Goal: Task Accomplishment & Management: Manage account settings

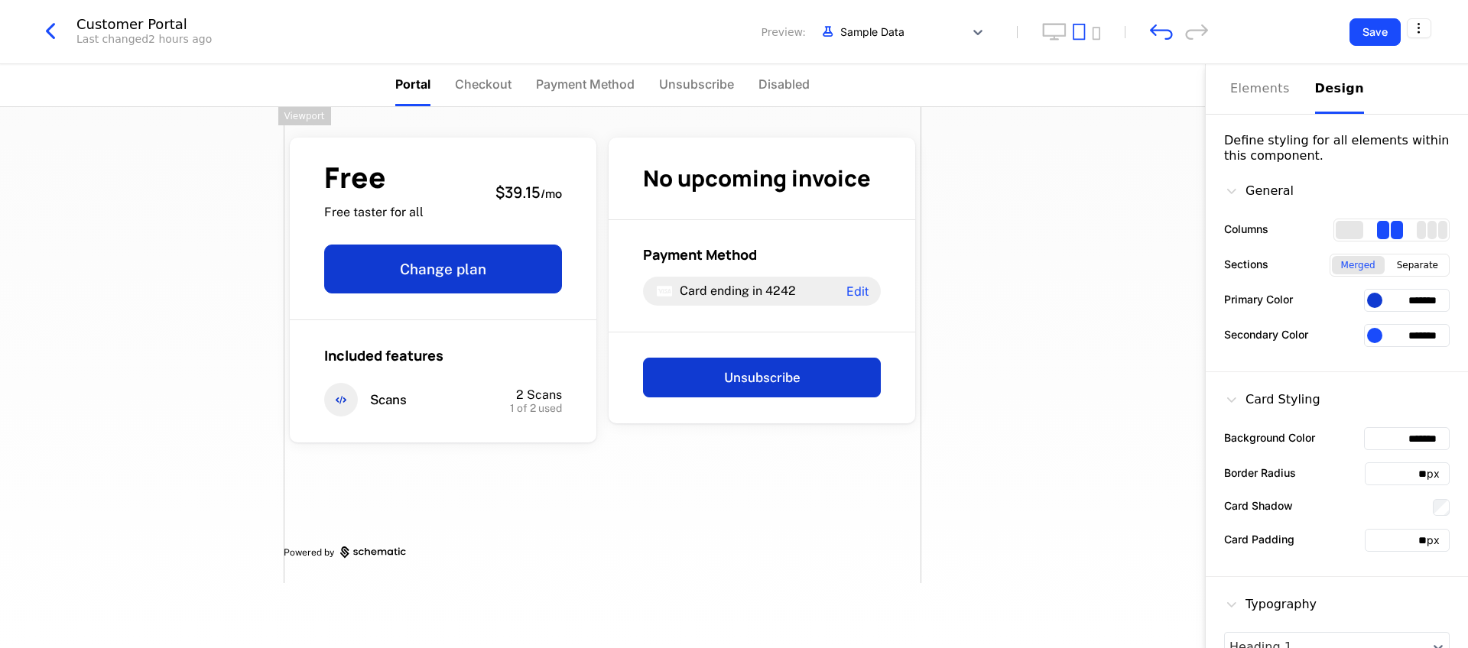
click at [1431, 20] on div "Customer Portal Last changed 2 hours ago Preview: Sample Data Save" at bounding box center [734, 32] width 1468 height 64
click at [1429, 21] on html "[PERSON_NAME] Development Dev Quickstart Features Features Flags Catalog Plans …" at bounding box center [734, 324] width 1468 height 648
click at [1375, 89] on div "How to install" at bounding box center [1340, 91] width 124 height 15
click at [1428, 34] on html "[PERSON_NAME] Development Dev Quickstart Features Features Flags Catalog Plans …" at bounding box center [734, 324] width 1468 height 648
click at [1375, 84] on div "How to install" at bounding box center [1340, 91] width 124 height 15
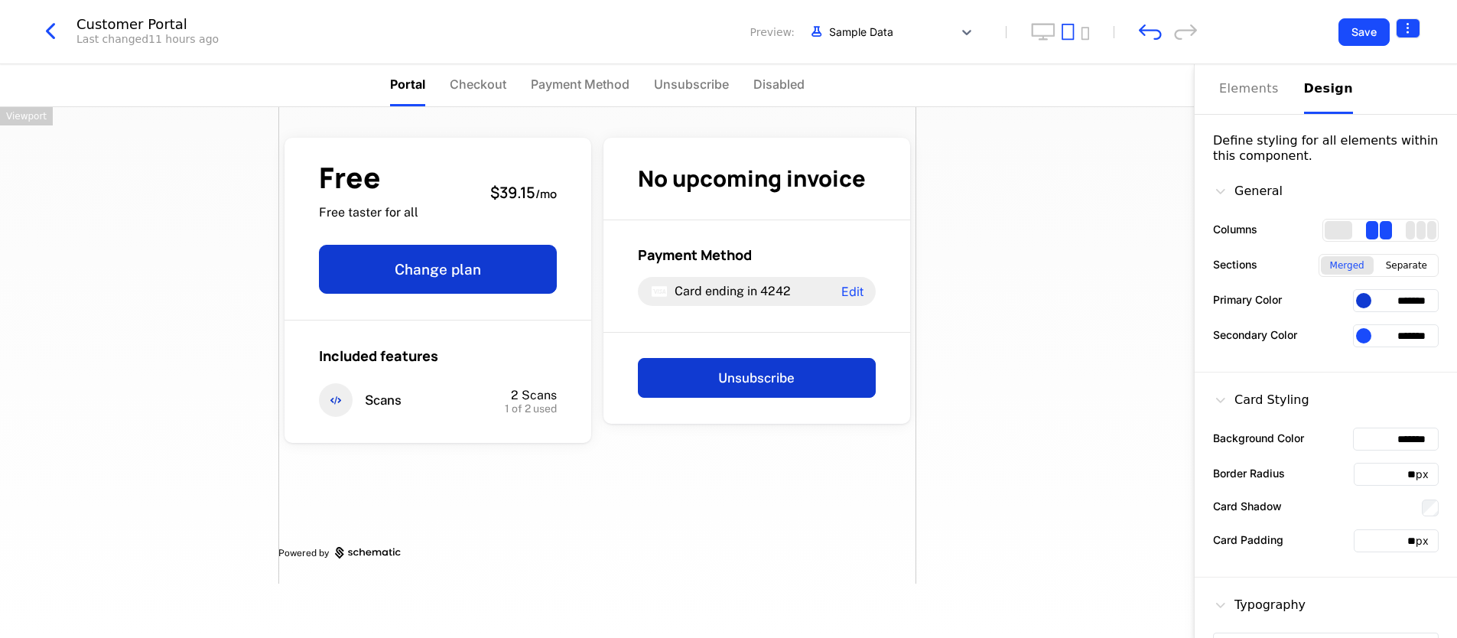
click at [1396, 28] on html "[PERSON_NAME] Development Dev Quickstart Features Features Flags Catalog Plans …" at bounding box center [728, 319] width 1457 height 638
click at [1347, 88] on div "How to install" at bounding box center [1328, 91] width 124 height 15
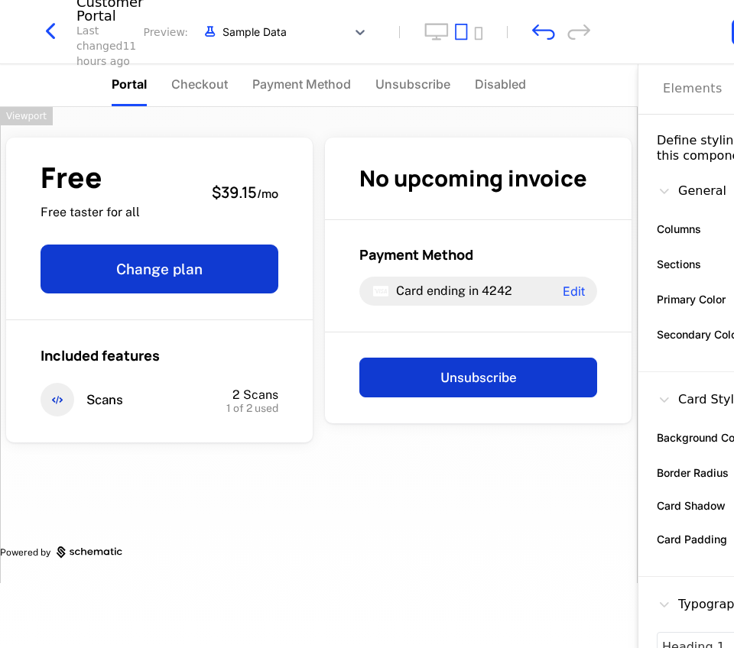
click at [703, 35] on div "Save" at bounding box center [714, 32] width 199 height 28
click at [641, 41] on div "Save" at bounding box center [714, 32] width 199 height 28
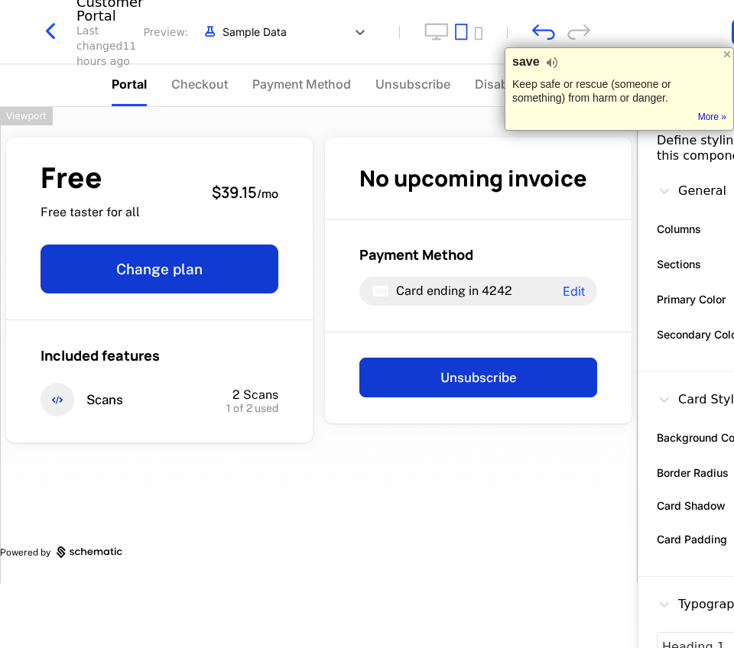
click at [645, 21] on div "Save" at bounding box center [714, 32] width 199 height 28
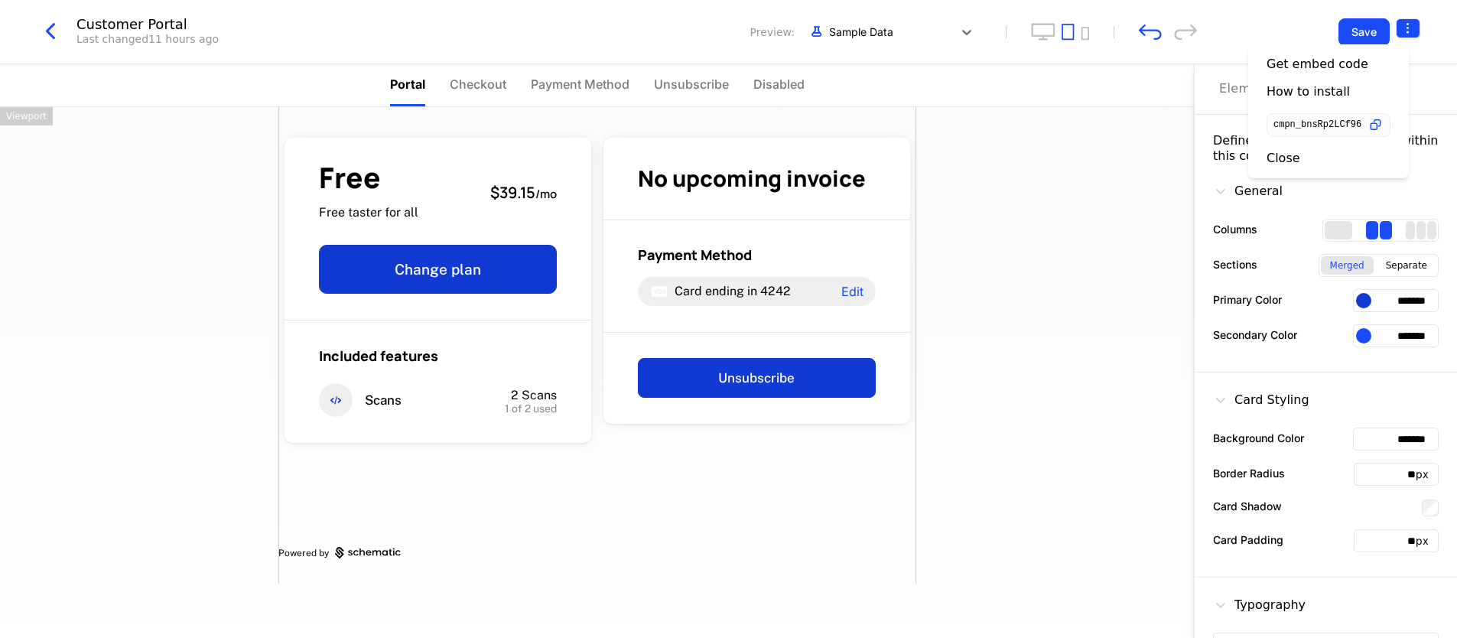
click at [1409, 28] on html "[PERSON_NAME] Development Dev Quickstart Features Features Flags Catalog Plans …" at bounding box center [728, 319] width 1457 height 638
click at [1383, 121] on icon "button" at bounding box center [1375, 125] width 16 height 16
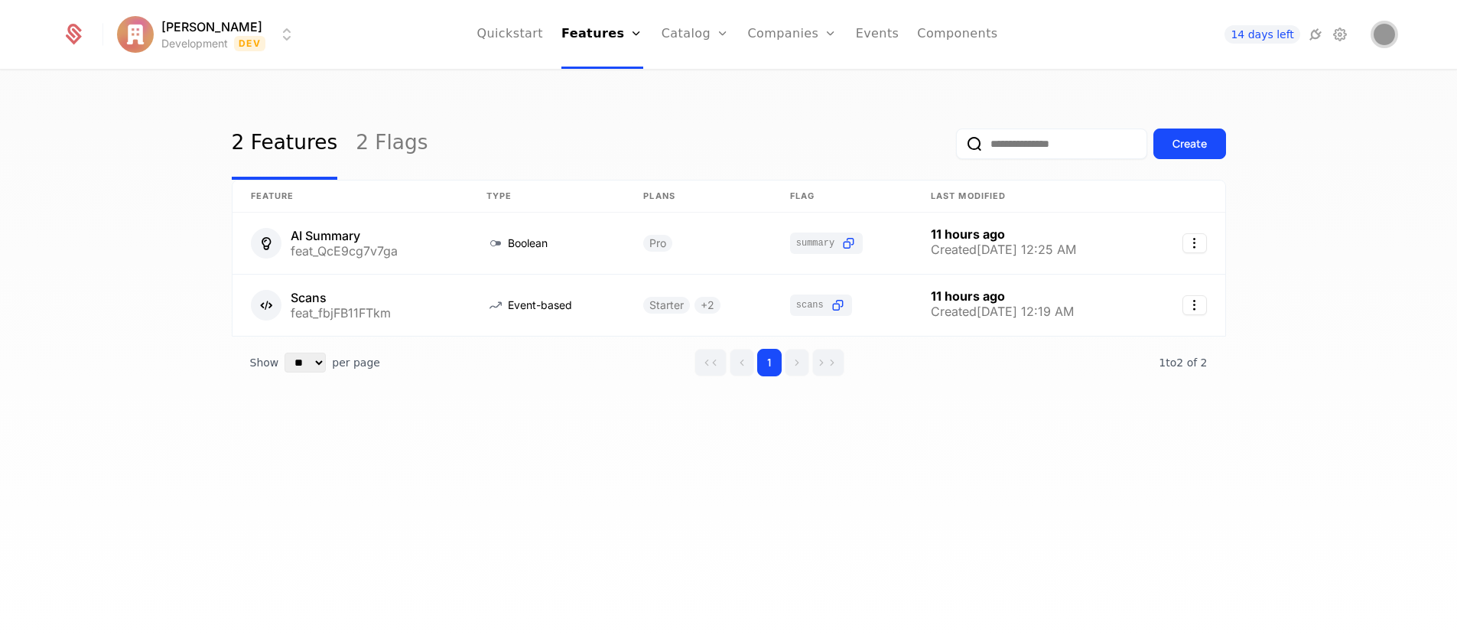
click at [1388, 33] on img "Open user button" at bounding box center [1383, 34] width 21 height 21
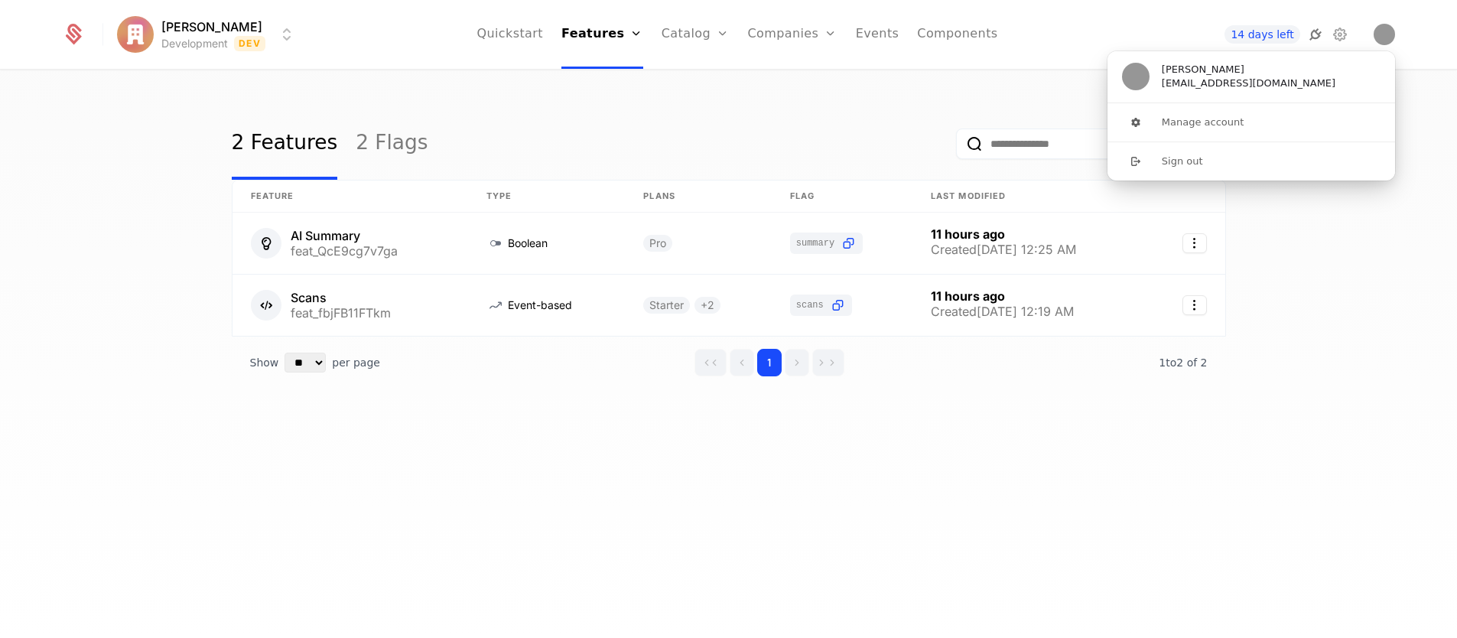
click at [1306, 41] on icon at bounding box center [1315, 34] width 18 height 18
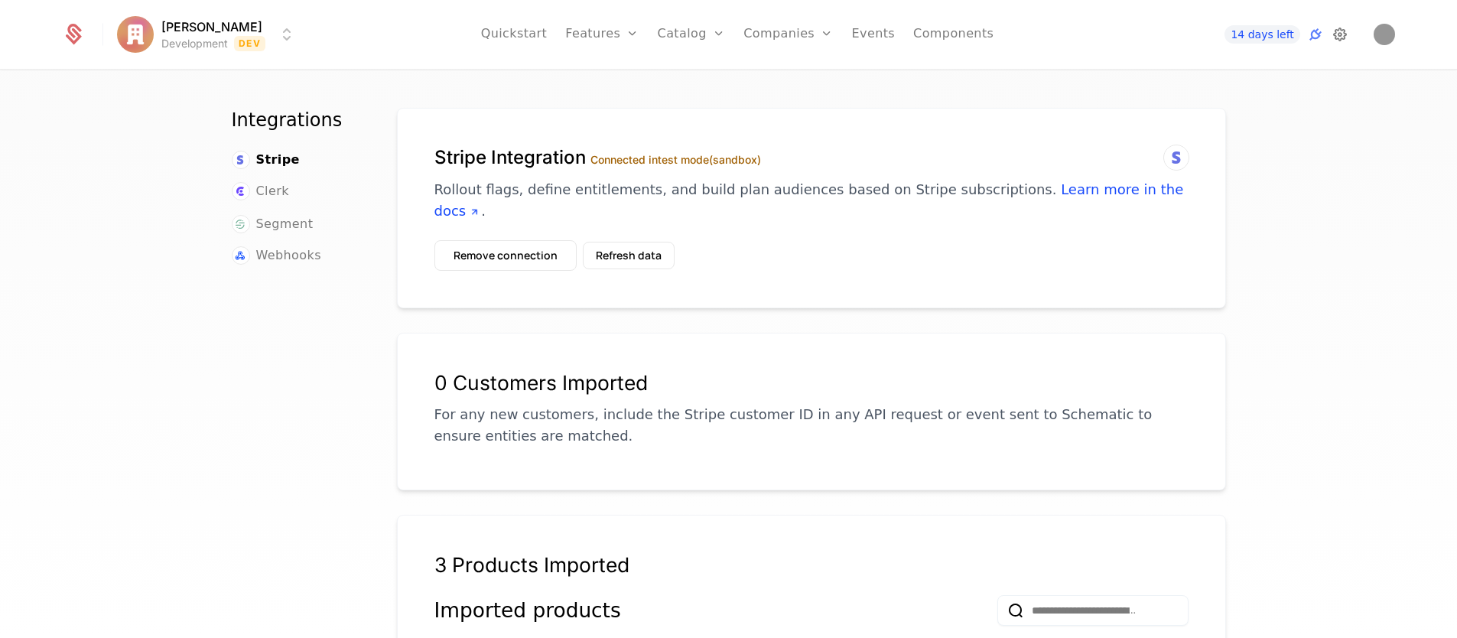
click at [1340, 33] on icon at bounding box center [1339, 34] width 18 height 18
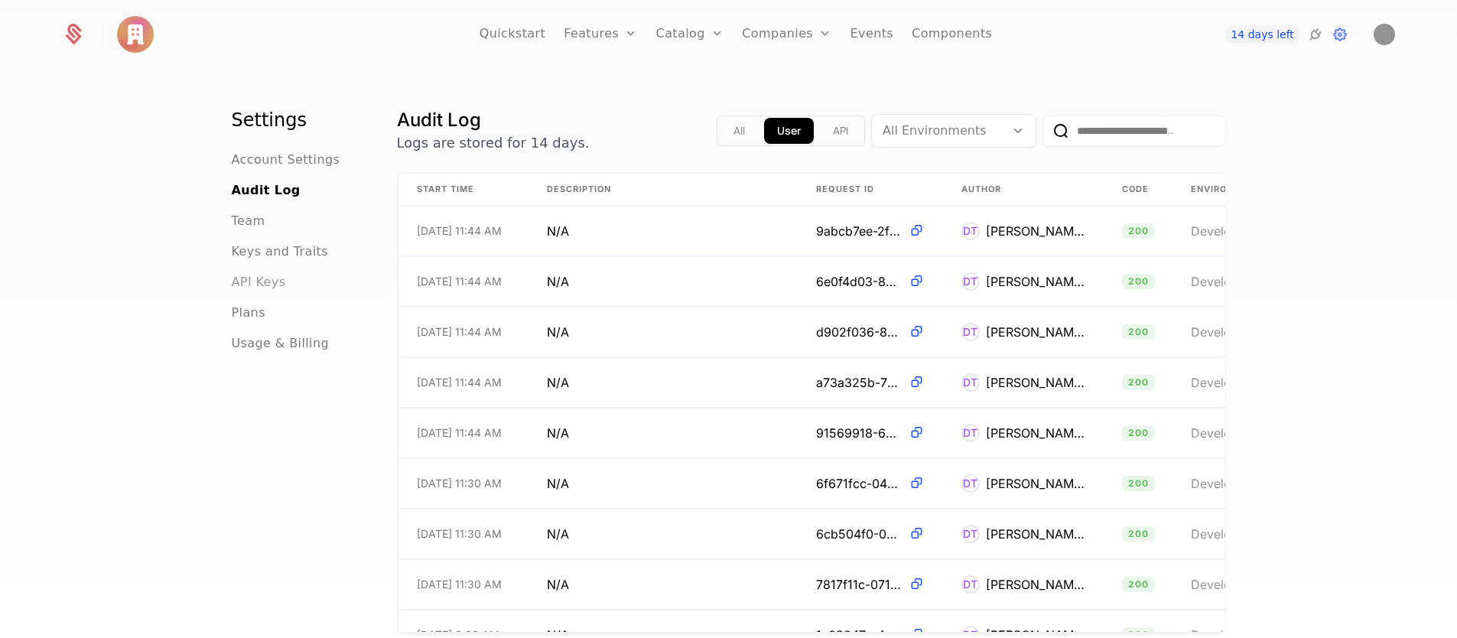
click at [262, 282] on span "API Keys" at bounding box center [259, 282] width 54 height 18
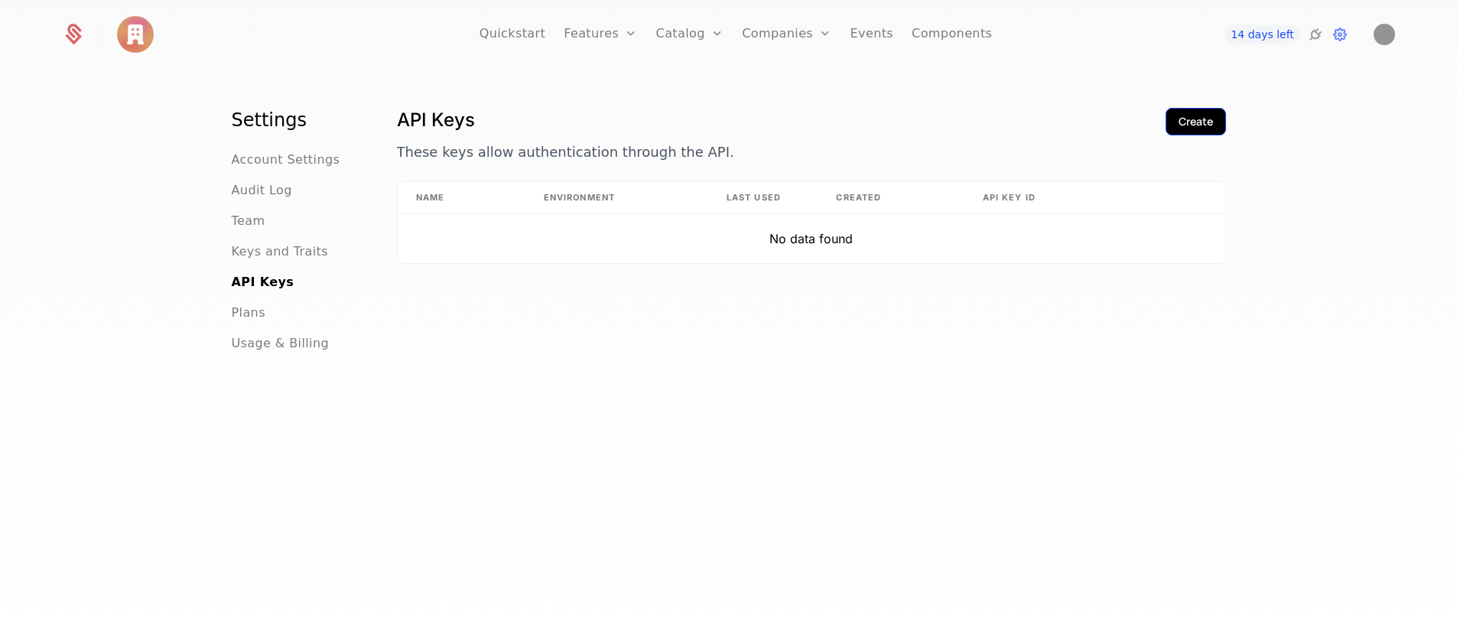
click at [1178, 128] on div "Create" at bounding box center [1195, 121] width 34 height 15
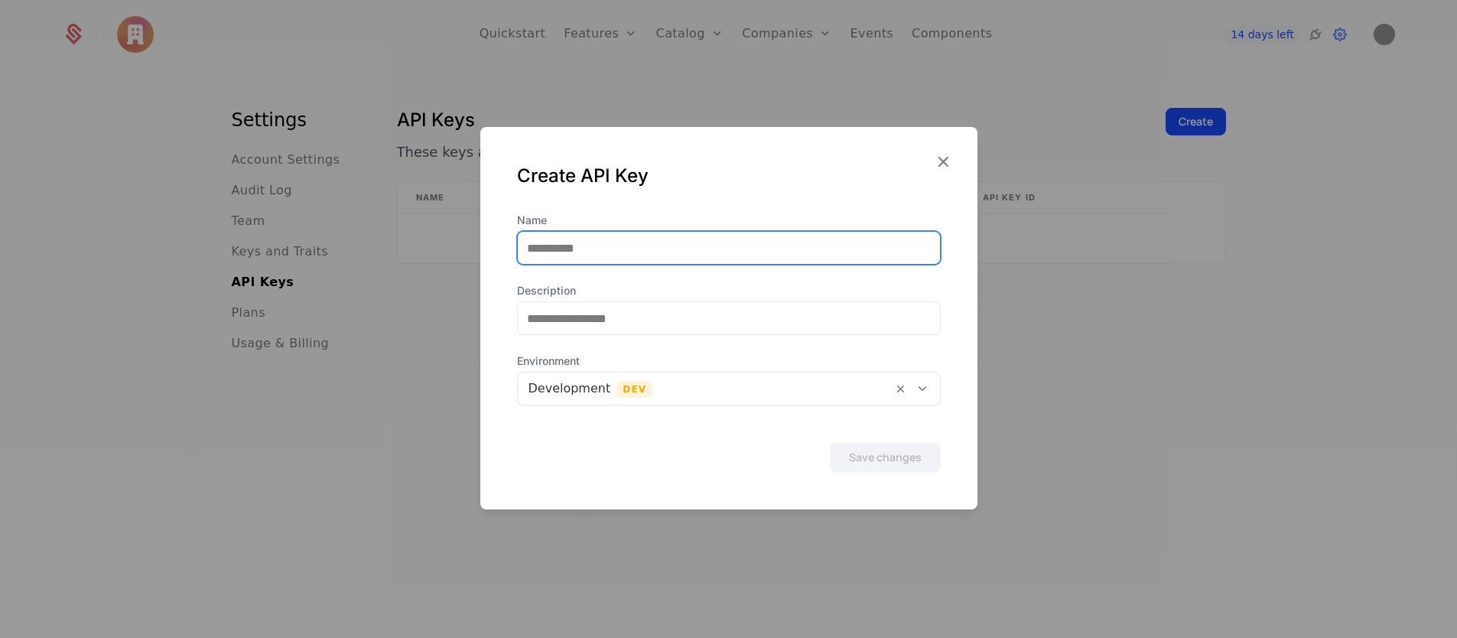
click at [691, 242] on input "Name" at bounding box center [729, 248] width 422 height 32
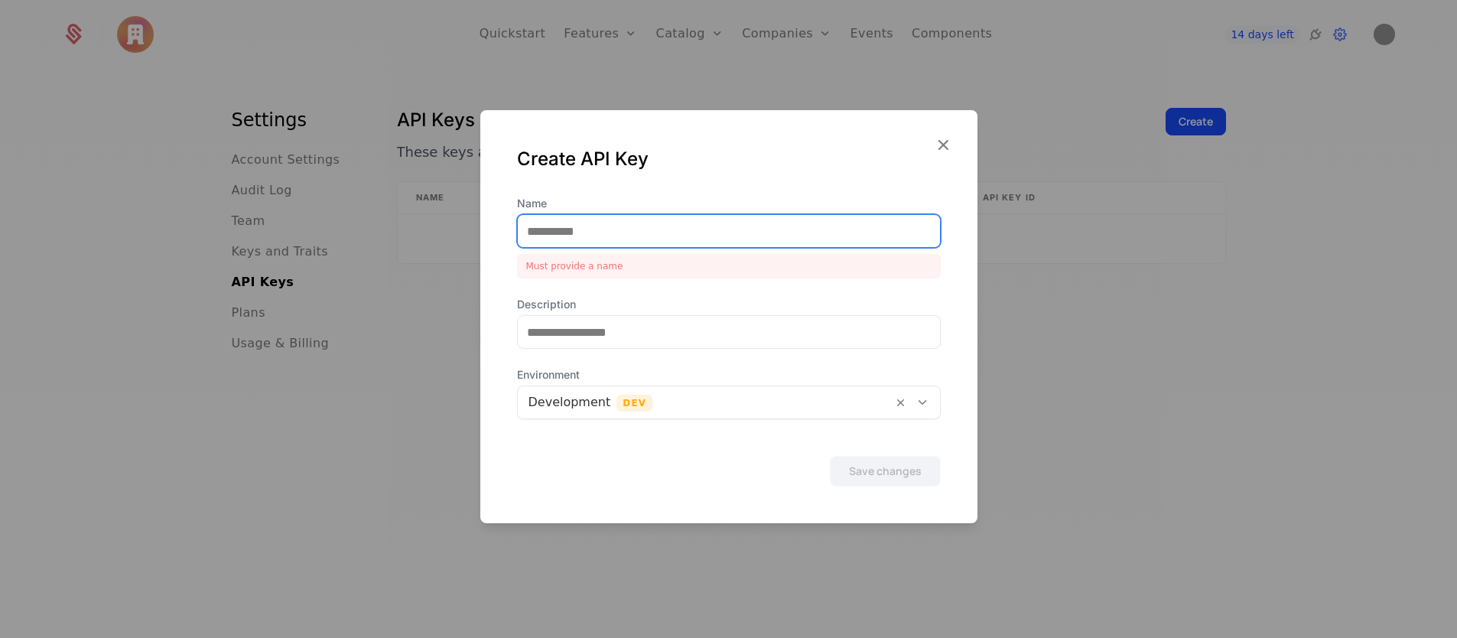
click at [801, 226] on input "Name" at bounding box center [729, 231] width 422 height 32
click at [933, 145] on icon "button" at bounding box center [943, 145] width 20 height 20
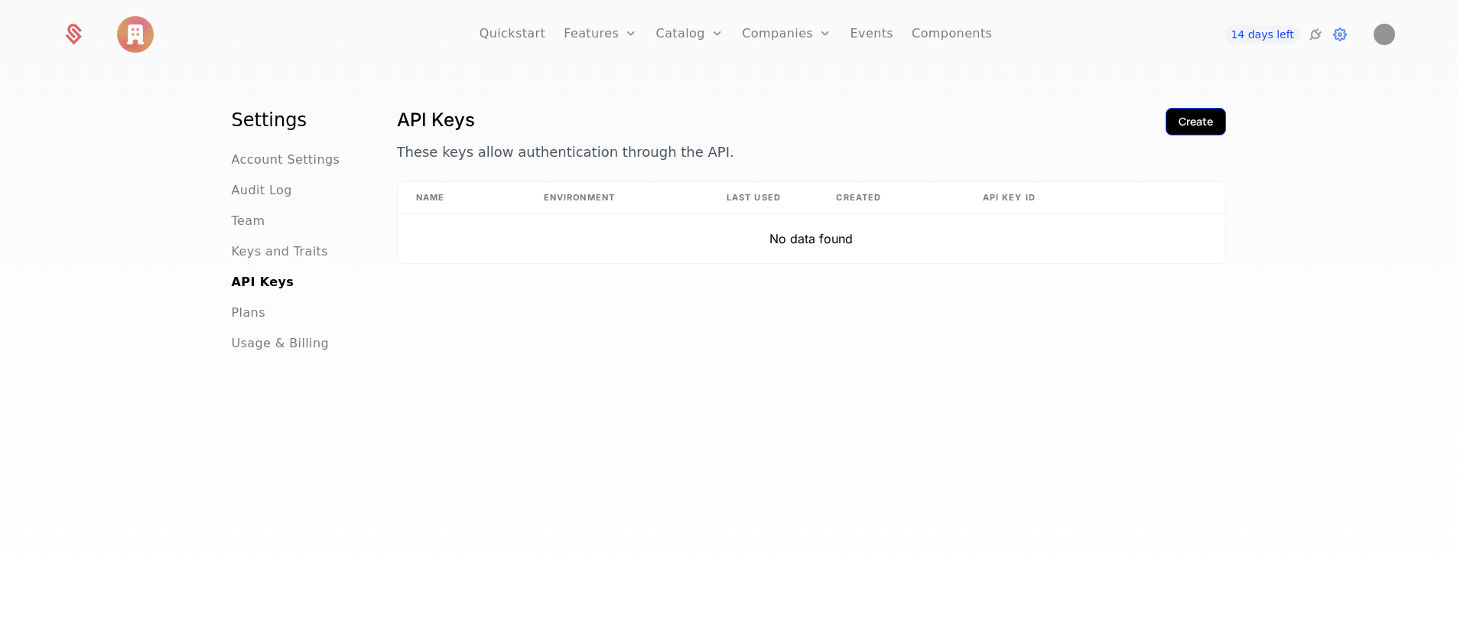
click at [1210, 120] on button "Create" at bounding box center [1195, 122] width 60 height 28
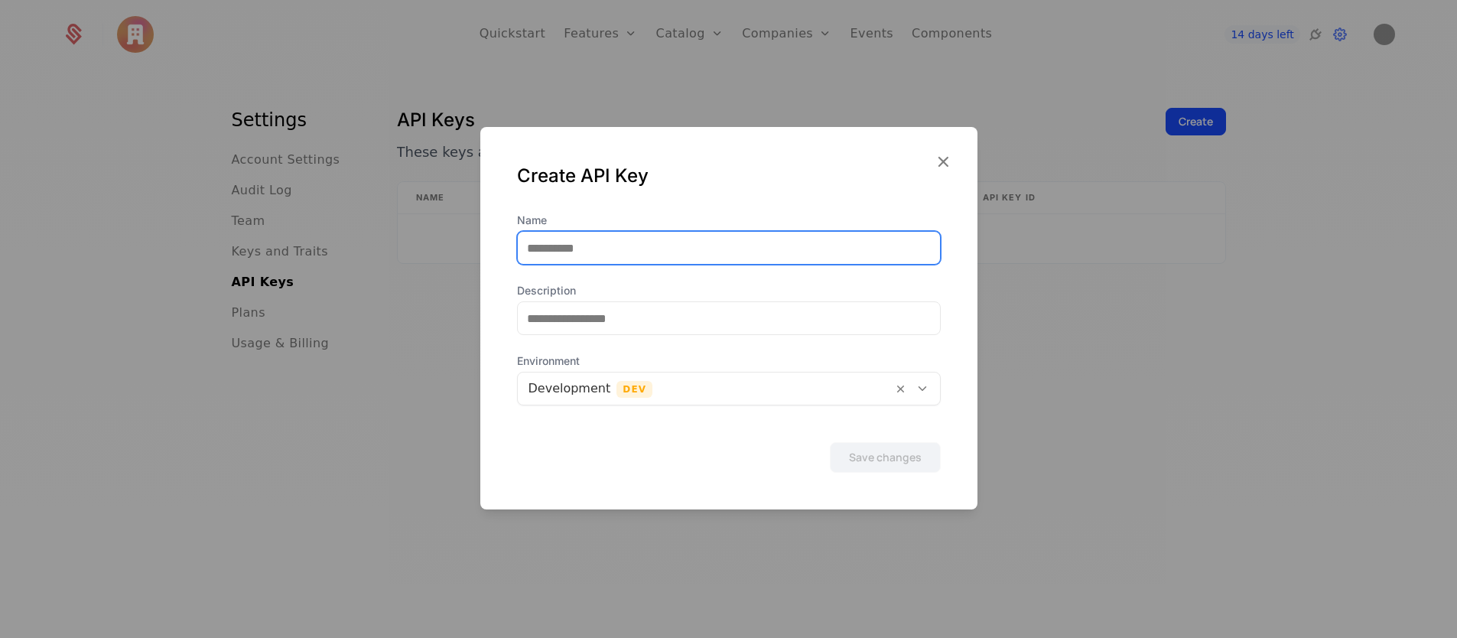
click at [768, 253] on input "Name" at bounding box center [729, 248] width 422 height 32
type input "**********"
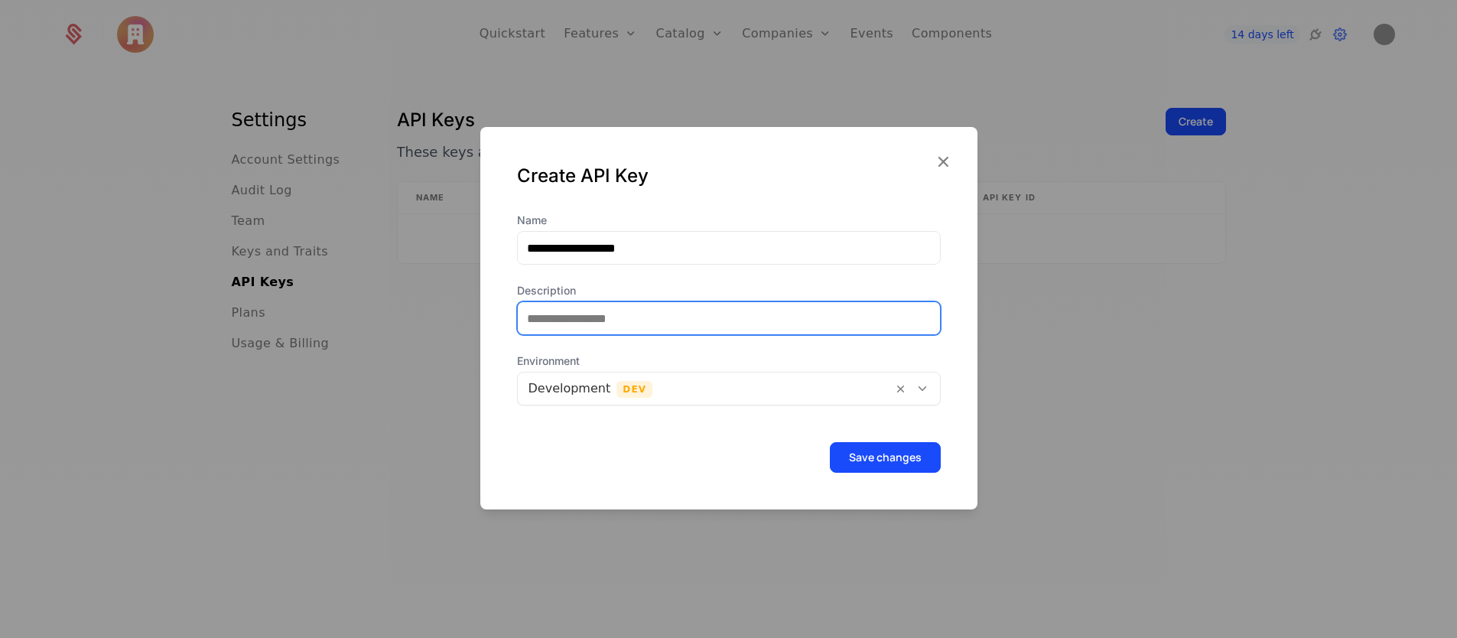
click at [674, 315] on input "Description" at bounding box center [729, 318] width 422 height 32
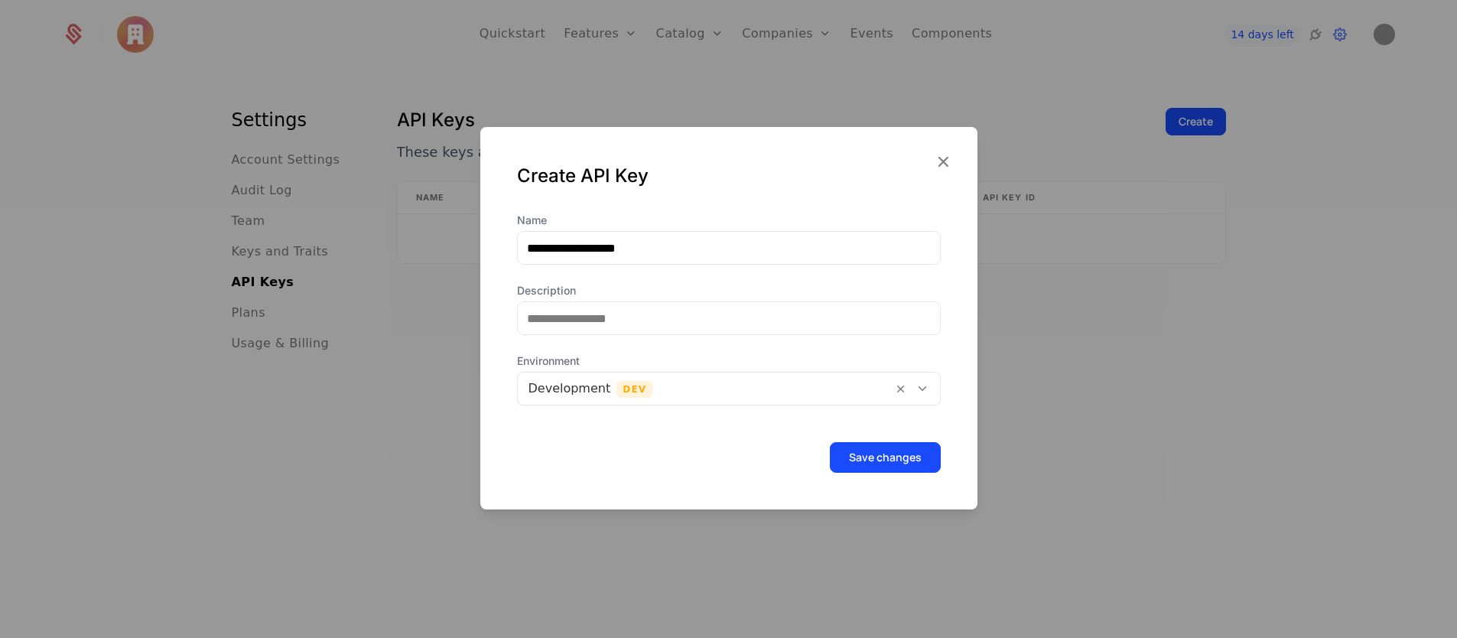
click at [661, 385] on div at bounding box center [704, 388] width 353 height 21
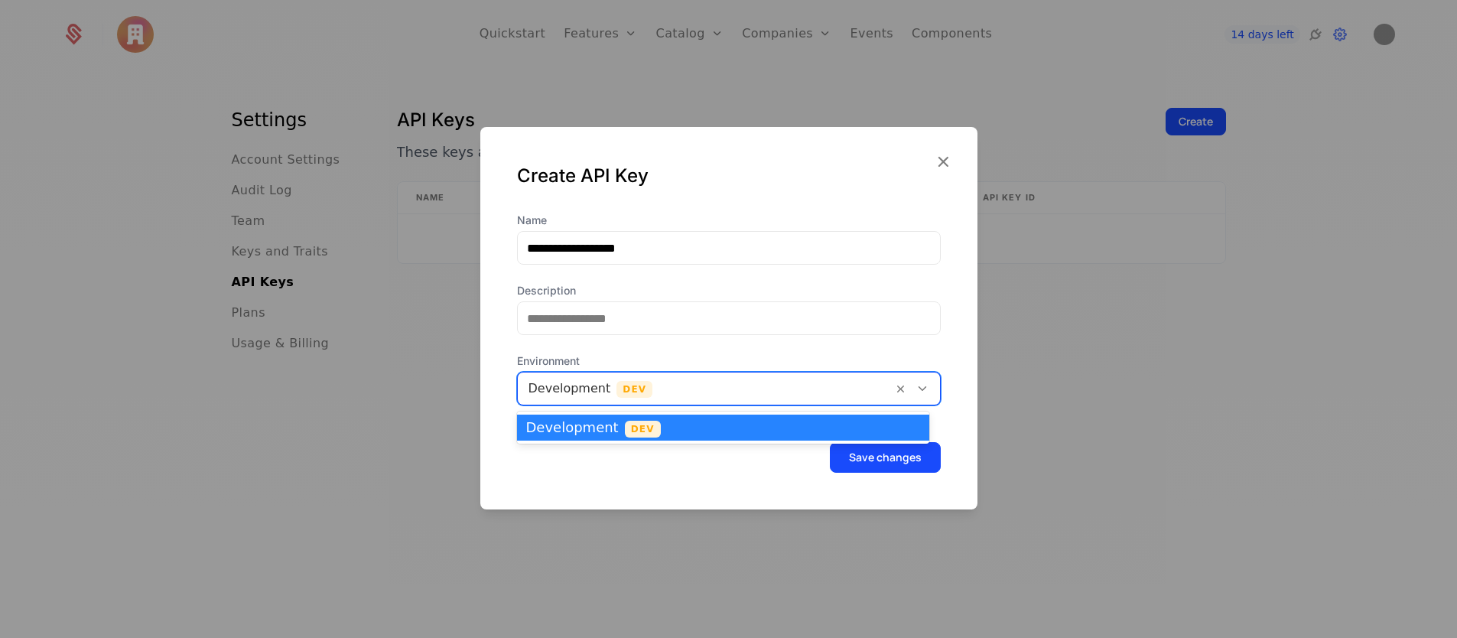
click at [654, 416] on div "Development Dev" at bounding box center [723, 427] width 412 height 26
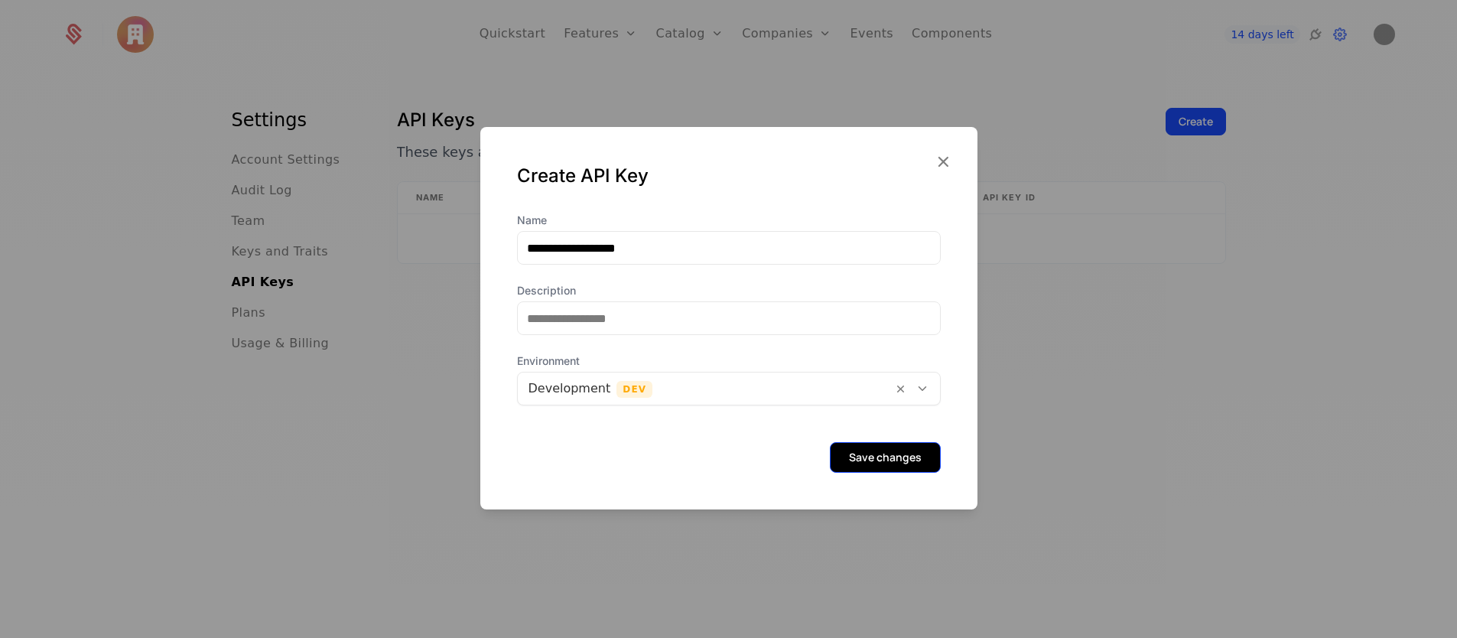
click at [900, 461] on button "Save changes" at bounding box center [885, 457] width 111 height 31
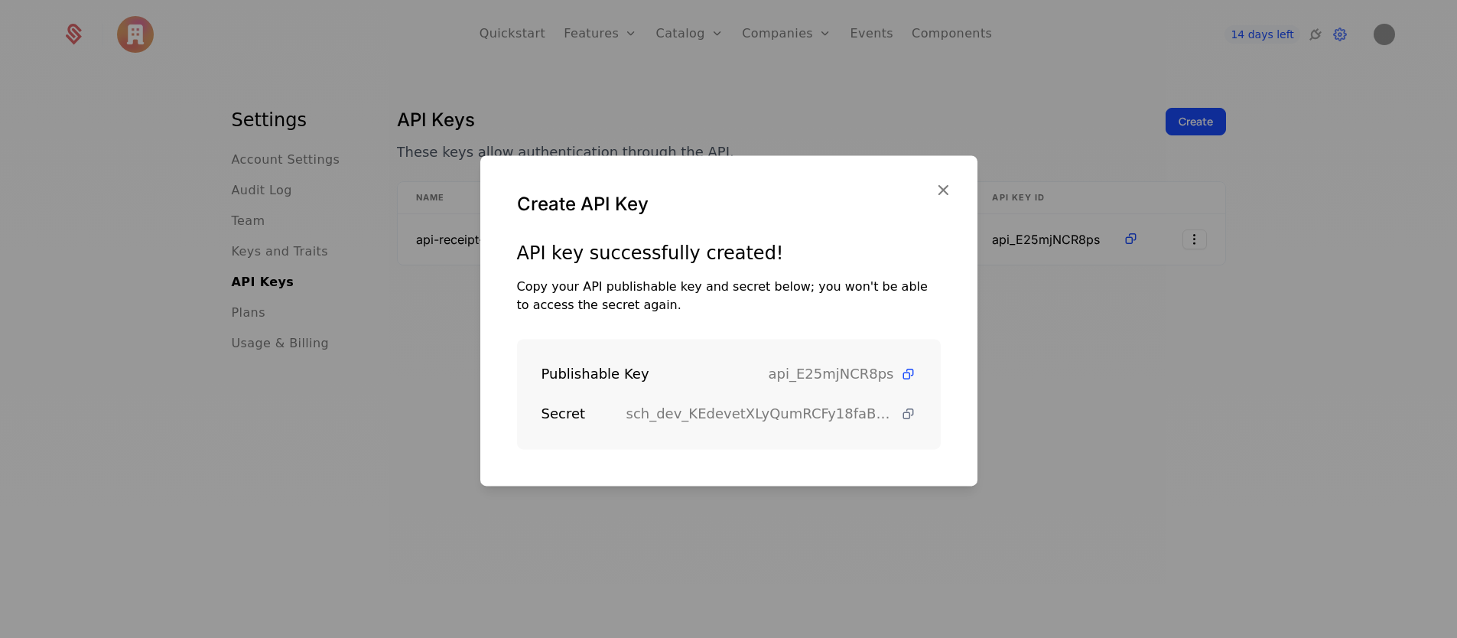
click at [900, 414] on icon at bounding box center [908, 414] width 16 height 16
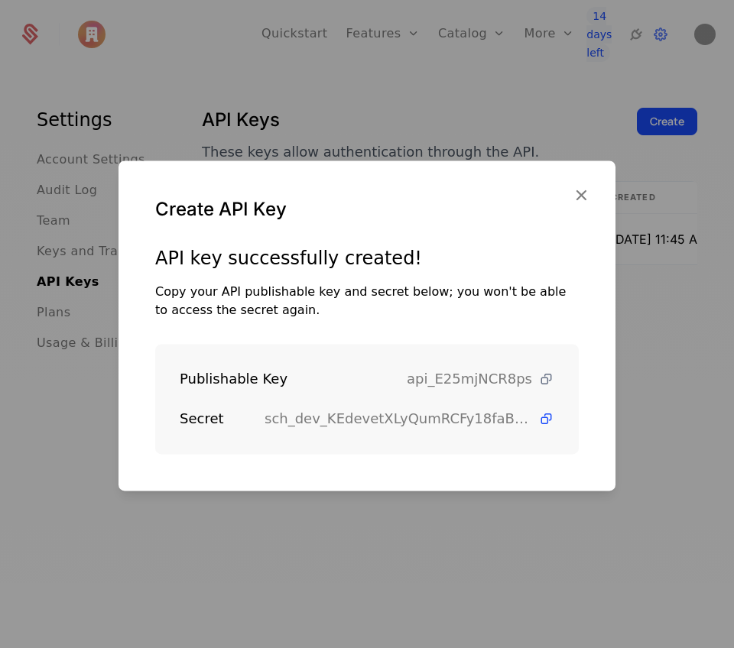
click at [542, 383] on icon at bounding box center [546, 380] width 16 height 16
click at [575, 193] on icon "button" at bounding box center [581, 195] width 20 height 20
